Goal: Task Accomplishment & Management: Complete application form

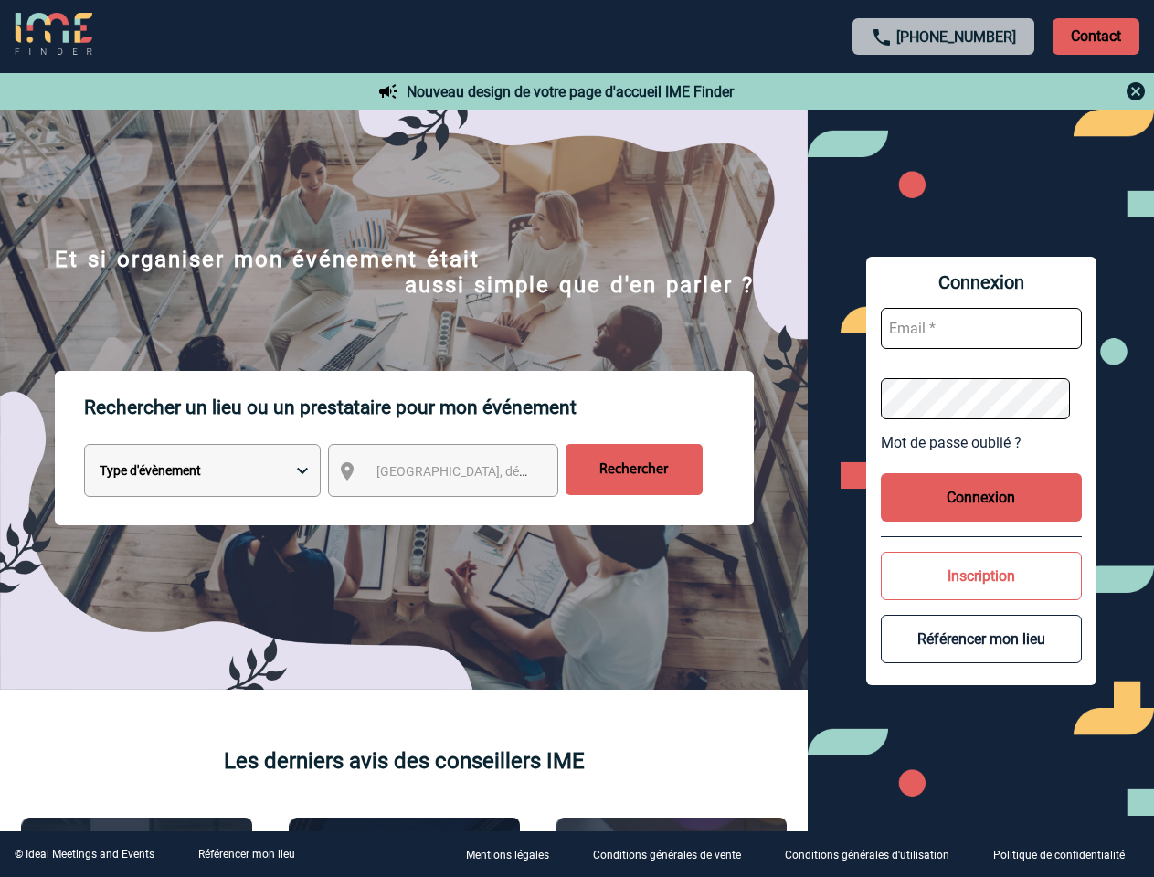
click at [576, 438] on p "Rechercher un lieu ou un prestataire pour mon événement" at bounding box center [419, 407] width 670 height 73
click at [1095, 36] on p "Contact" at bounding box center [1095, 36] width 87 height 37
click at [944, 91] on div at bounding box center [944, 91] width 406 height 22
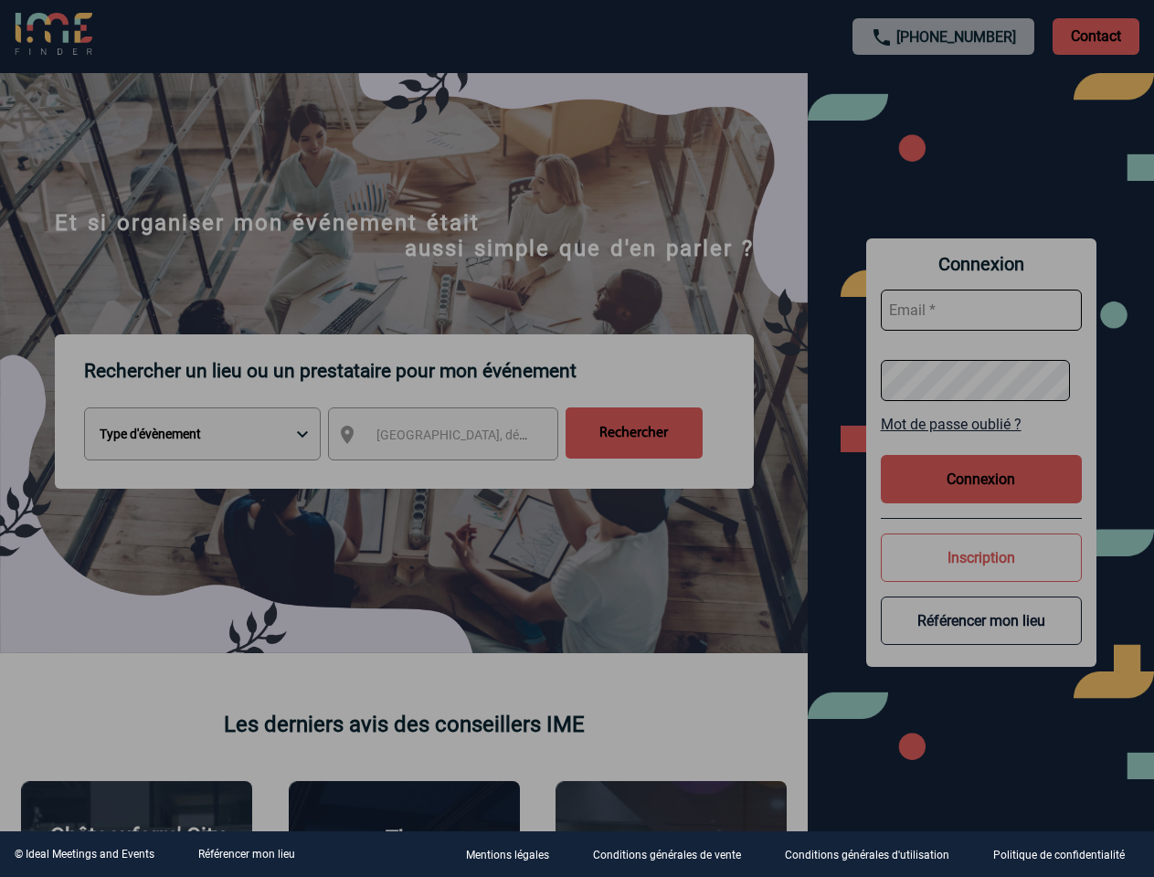
click at [459, 474] on div at bounding box center [577, 438] width 1154 height 877
click at [981, 442] on div at bounding box center [577, 438] width 1154 height 877
click at [981, 497] on div at bounding box center [577, 438] width 1154 height 877
click at [981, 575] on div at bounding box center [577, 438] width 1154 height 877
click at [981, 638] on div at bounding box center [577, 438] width 1154 height 877
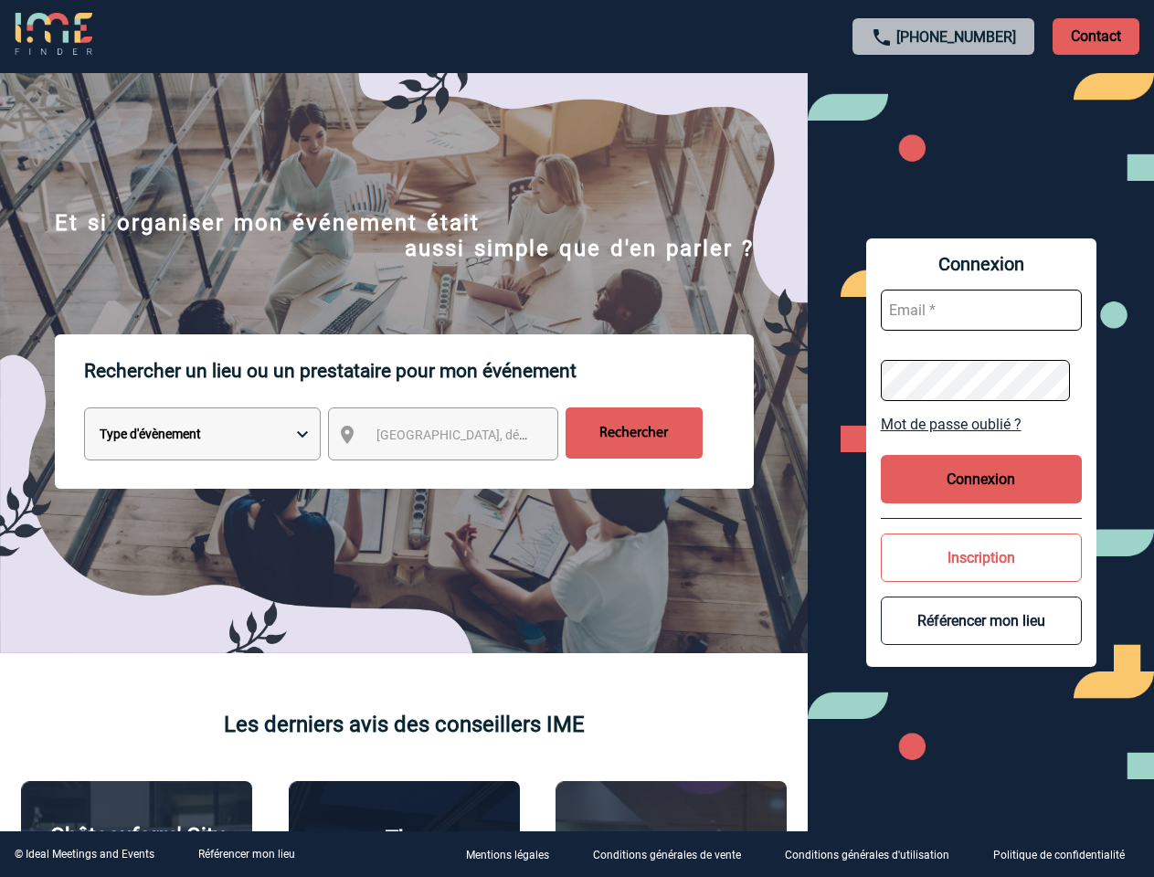
click at [246, 854] on link "Référencer mon lieu" at bounding box center [246, 854] width 97 height 13
